Goal: Check status: Check status

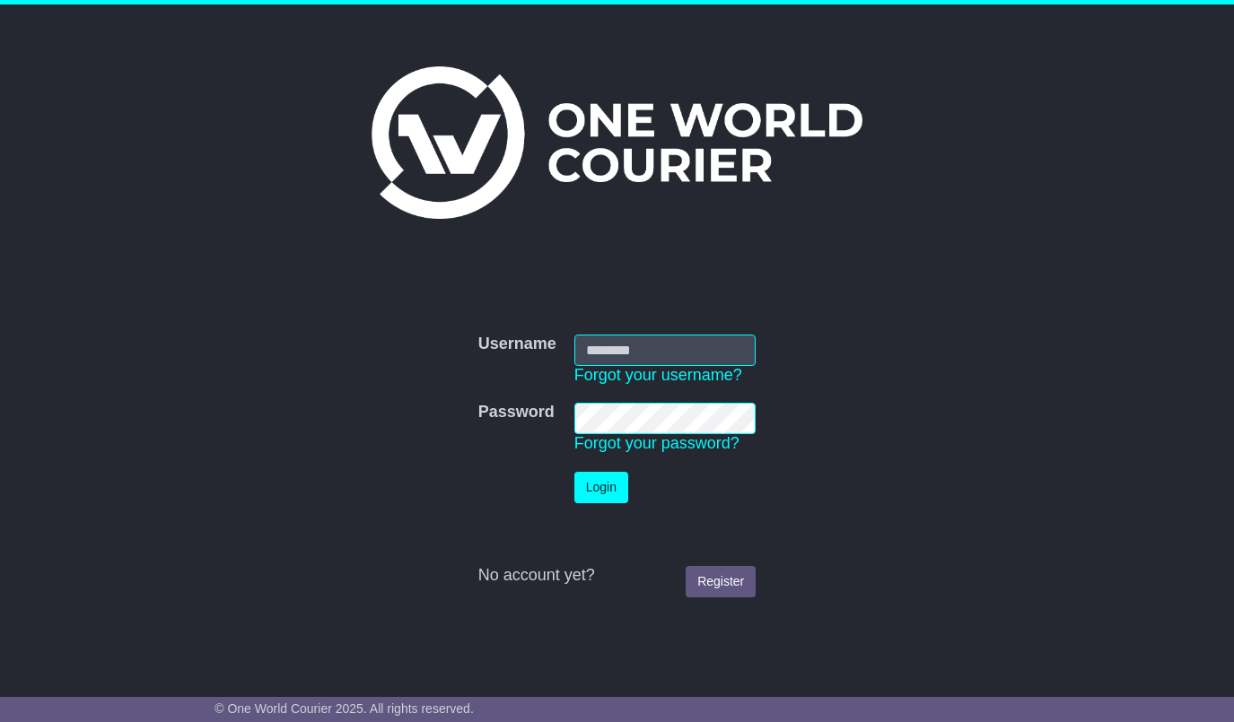
type input "**********"
click at [603, 489] on button "Login" at bounding box center [601, 487] width 54 height 31
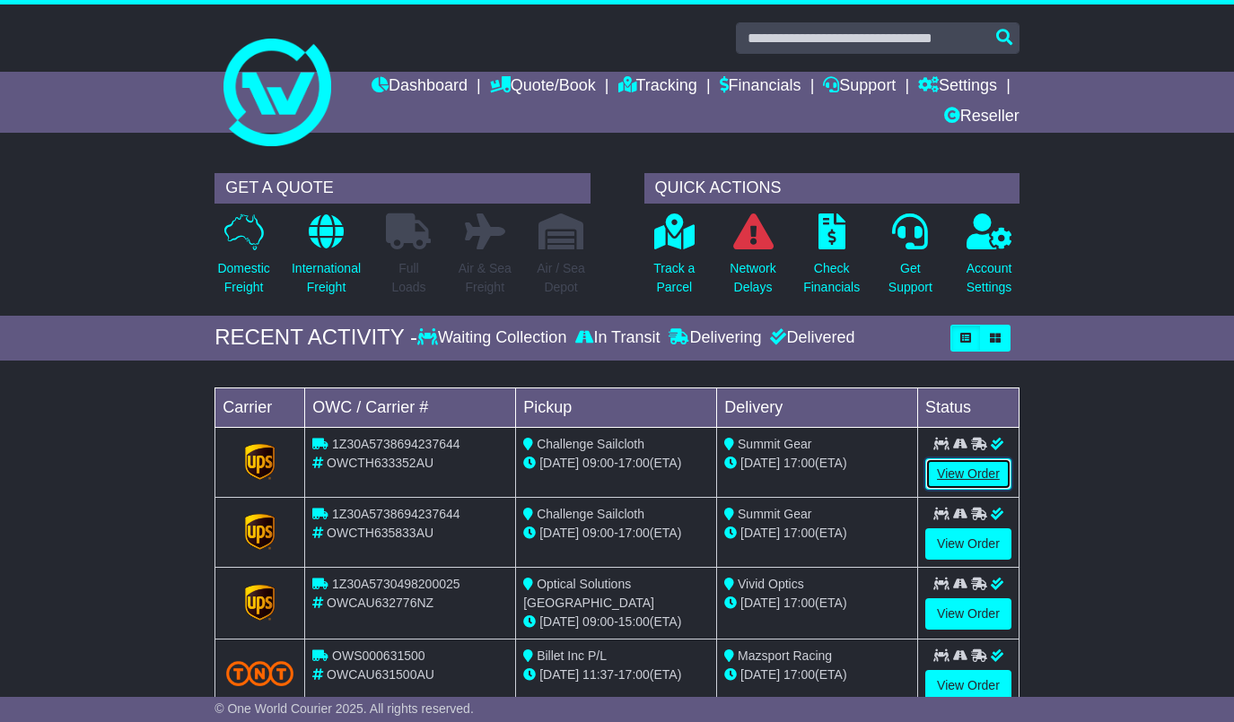
click at [956, 471] on link "View Order" at bounding box center [968, 474] width 86 height 31
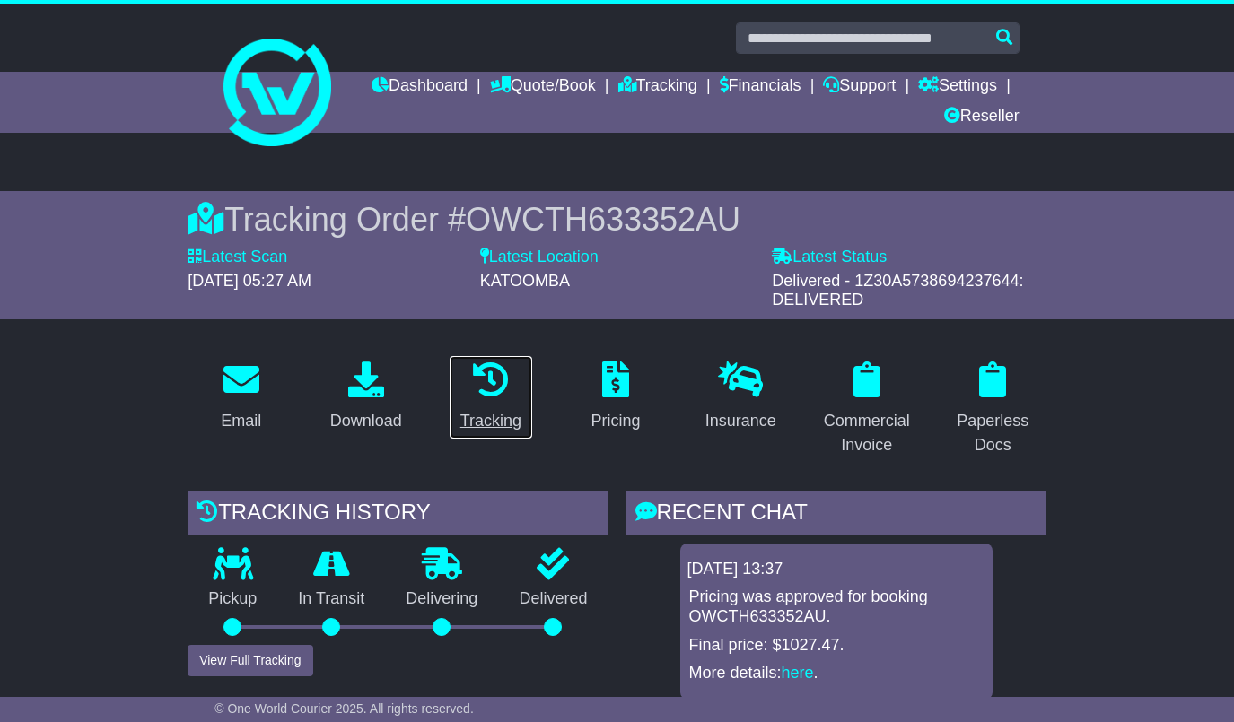
click at [508, 423] on div "Tracking" at bounding box center [490, 421] width 61 height 24
